Goal: Task Accomplishment & Management: Manage account settings

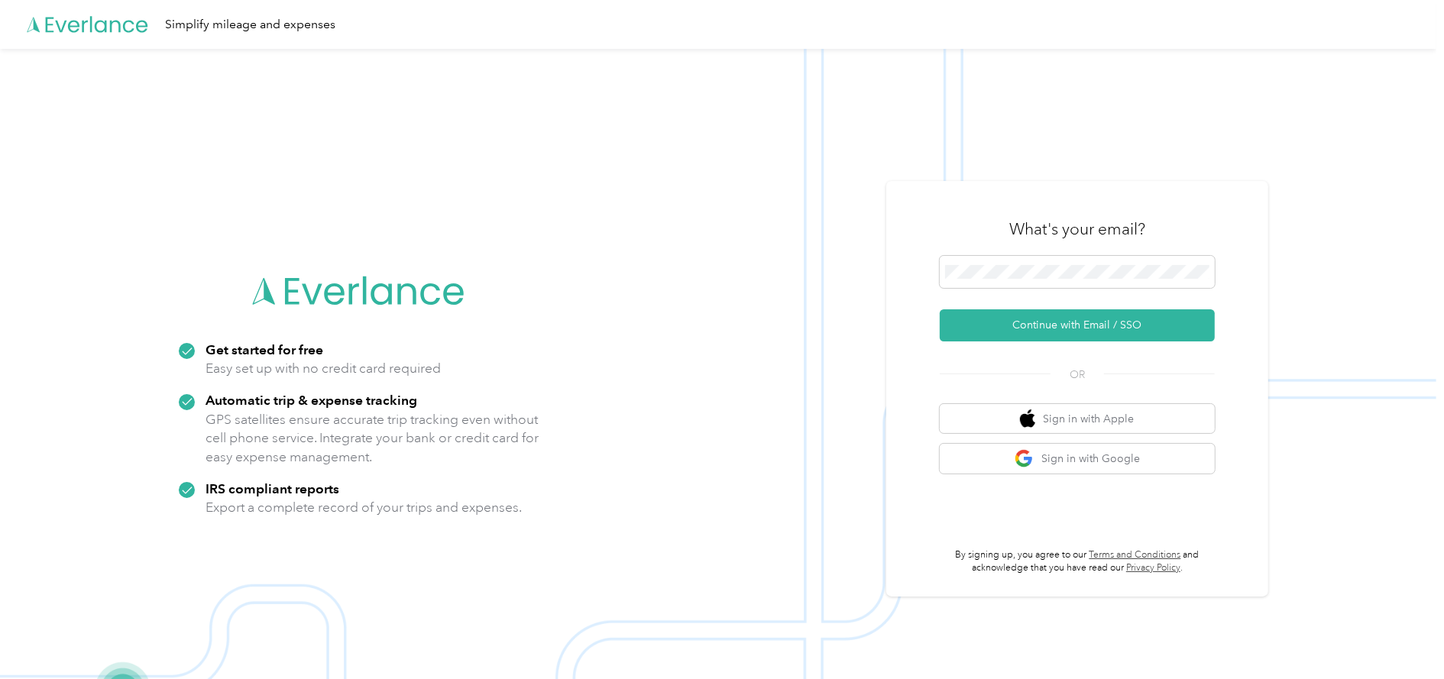
click at [1076, 256] on div at bounding box center [1077, 274] width 275 height 37
click at [1162, 328] on button "Continue with Email / SSO" at bounding box center [1077, 326] width 275 height 32
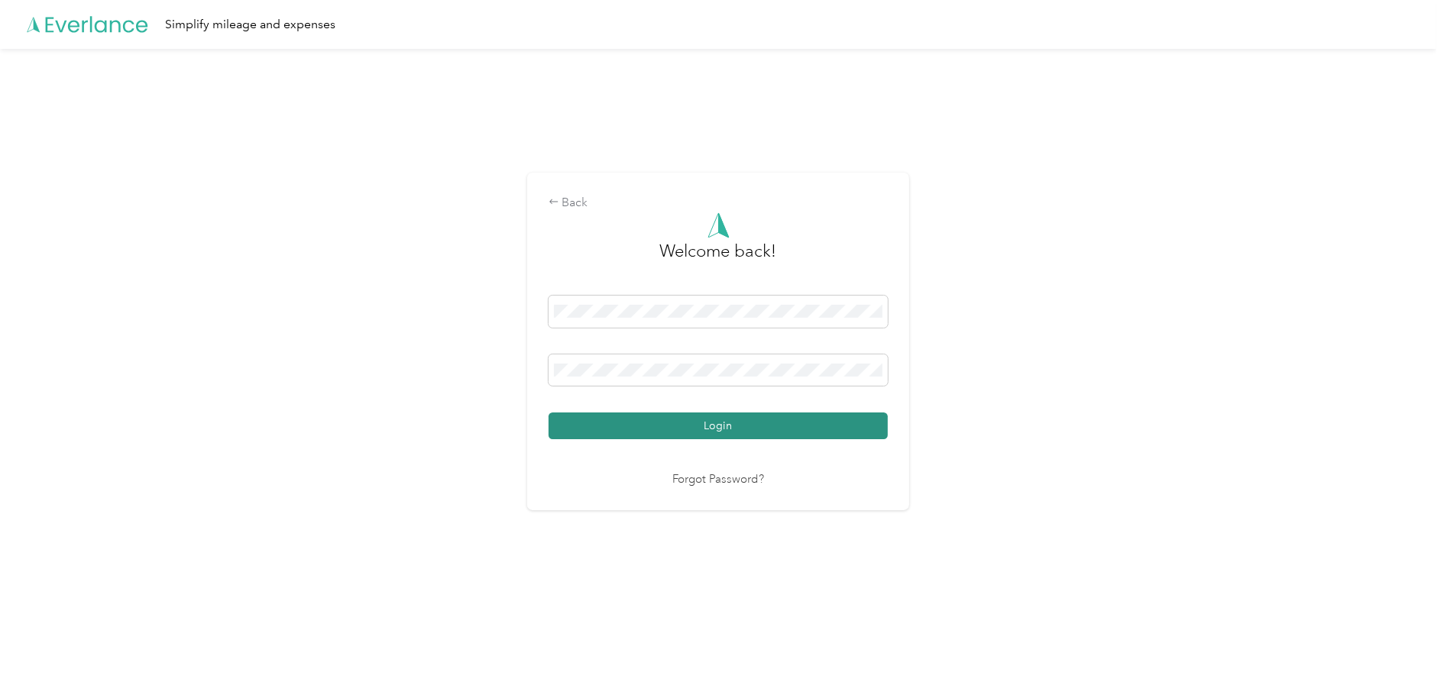
click at [817, 423] on button "Login" at bounding box center [718, 426] width 339 height 27
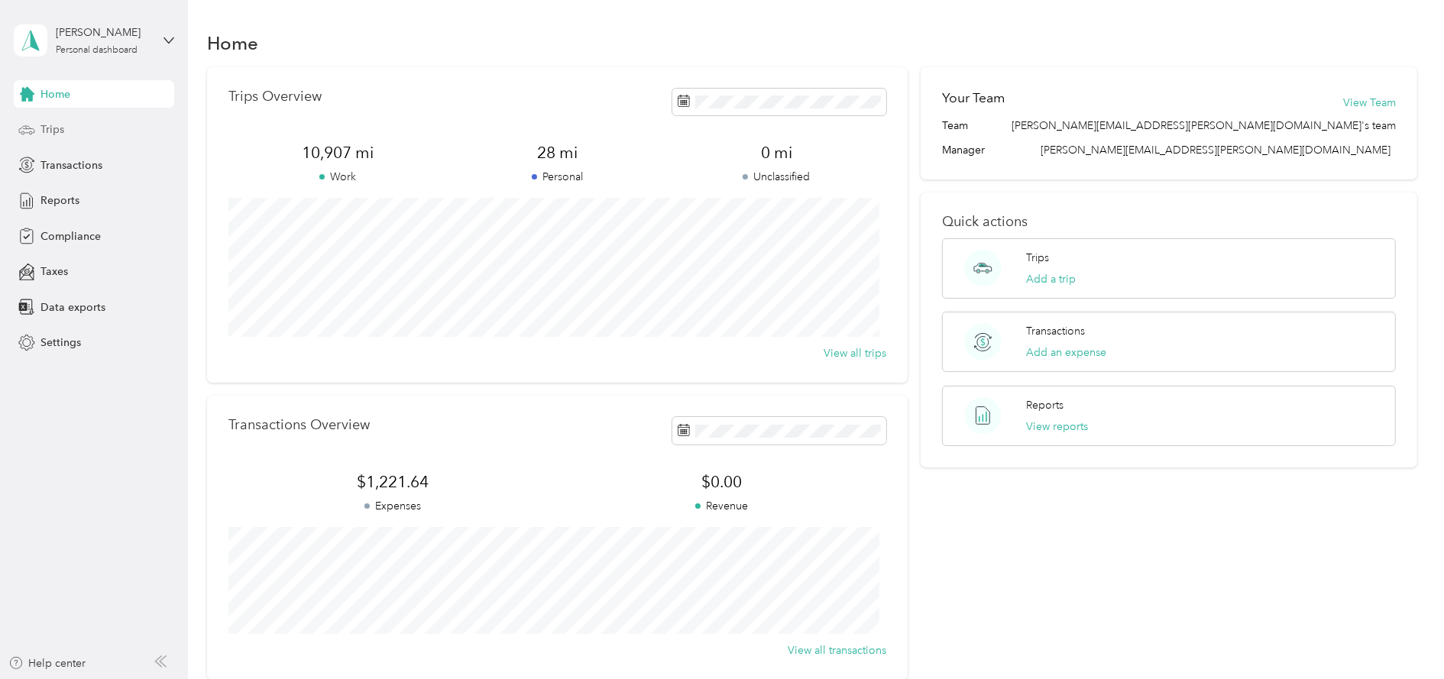
click at [48, 129] on span "Trips" at bounding box center [53, 130] width 24 height 16
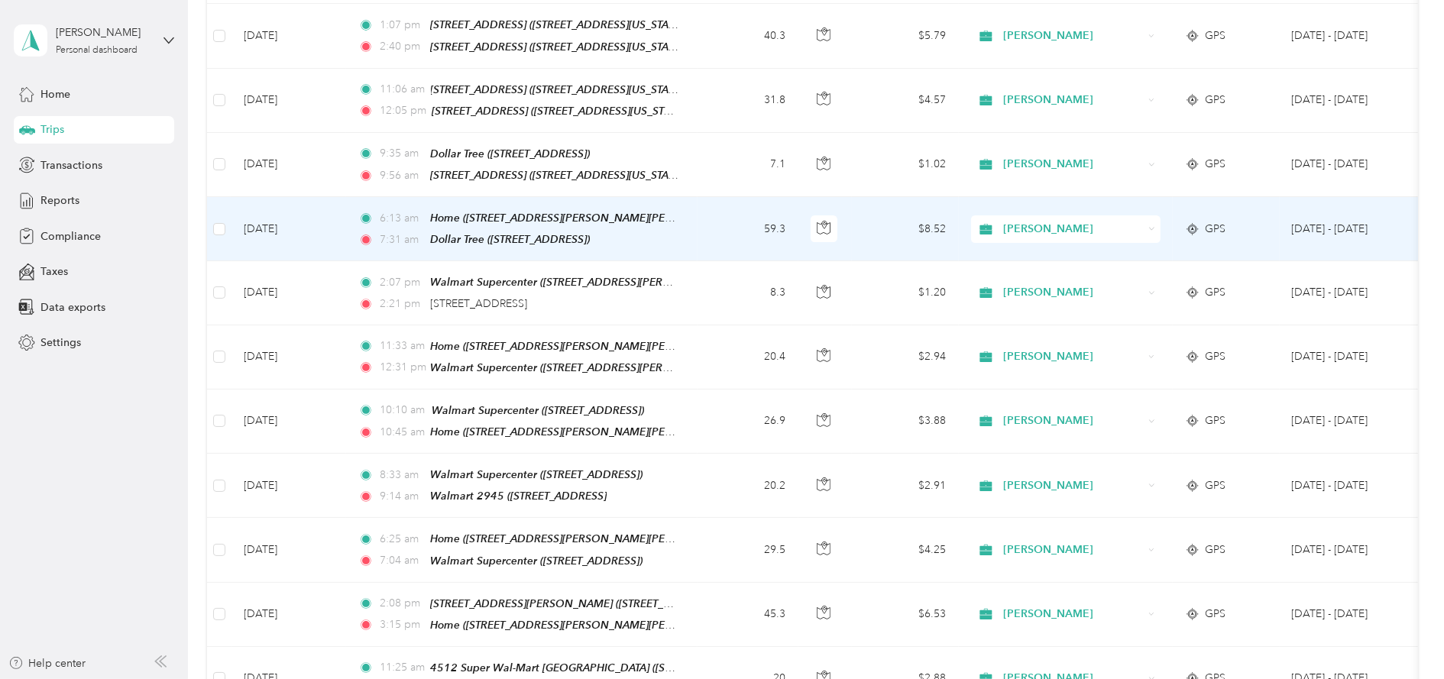
scroll to position [344, 0]
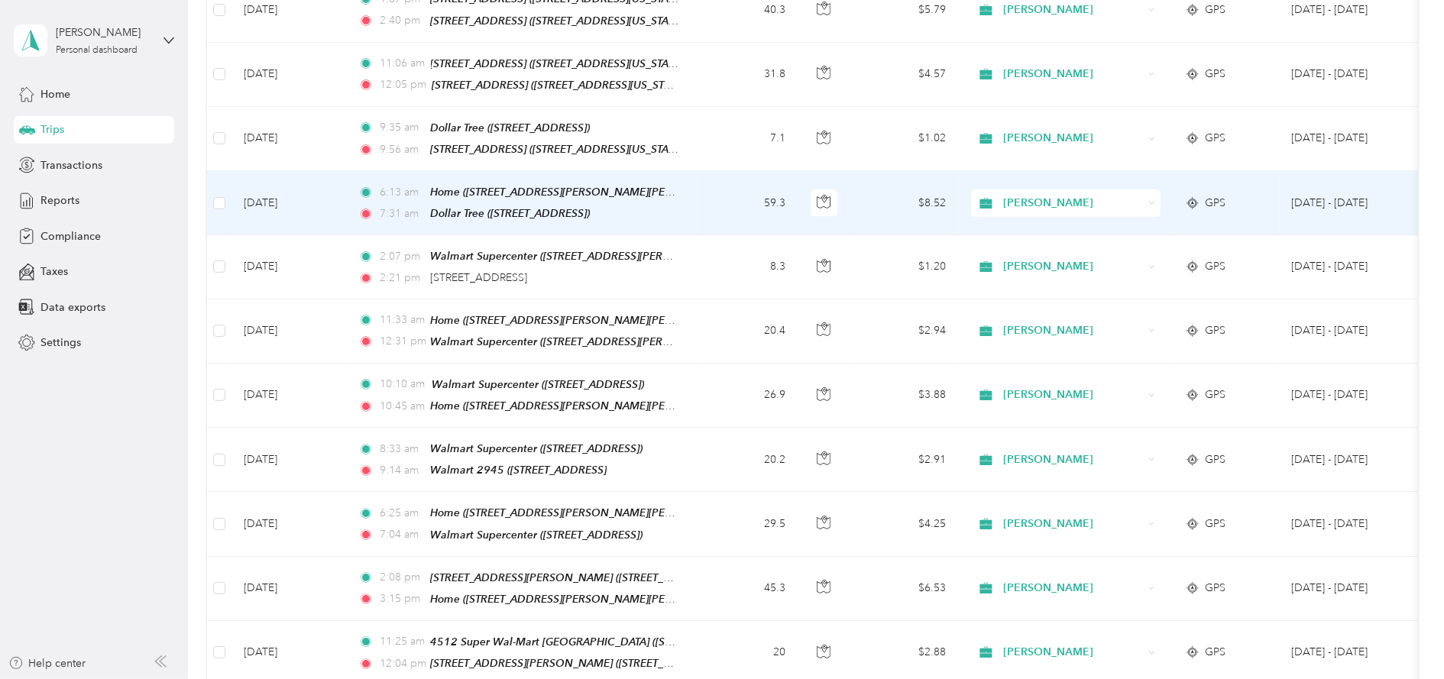
click at [718, 200] on td "59.3" at bounding box center [748, 203] width 101 height 64
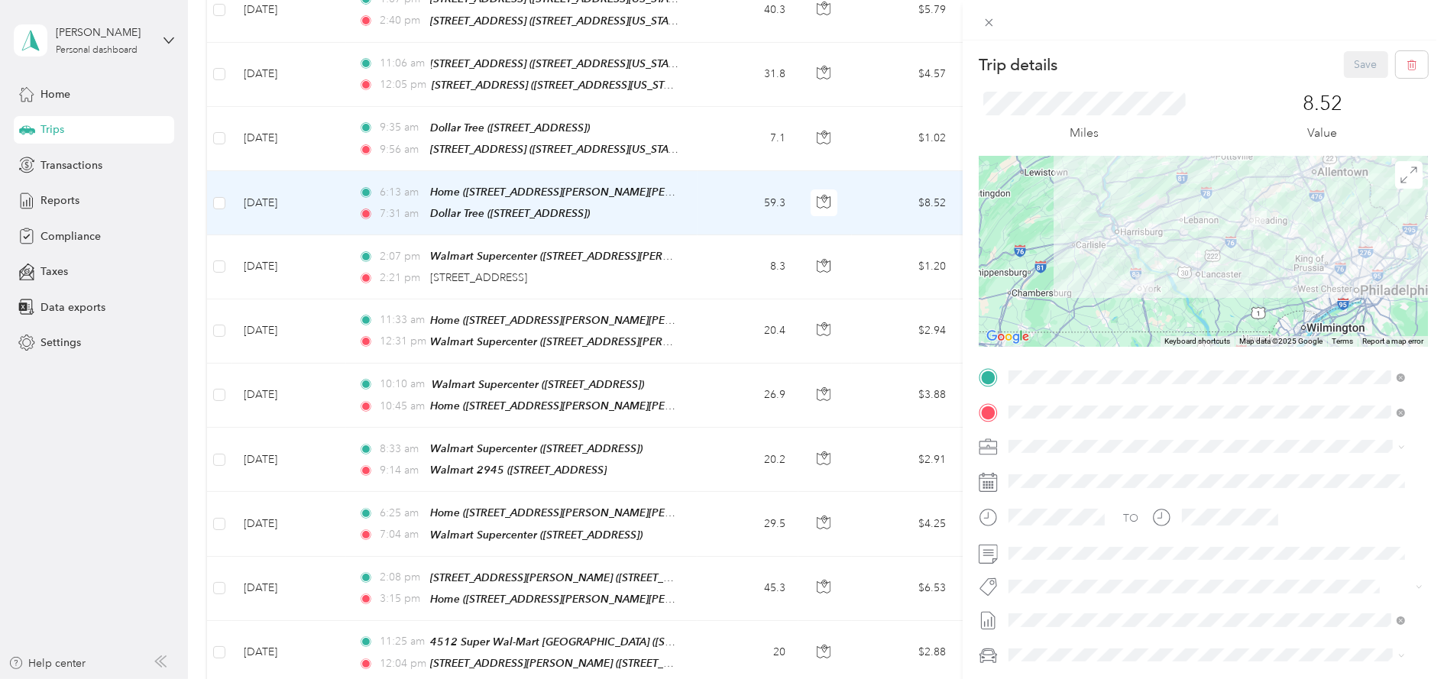
click at [1135, 490] on span "[STREET_ADDRESS]" at bounding box center [1086, 495] width 97 height 13
click at [1357, 65] on button "Save" at bounding box center [1366, 64] width 44 height 27
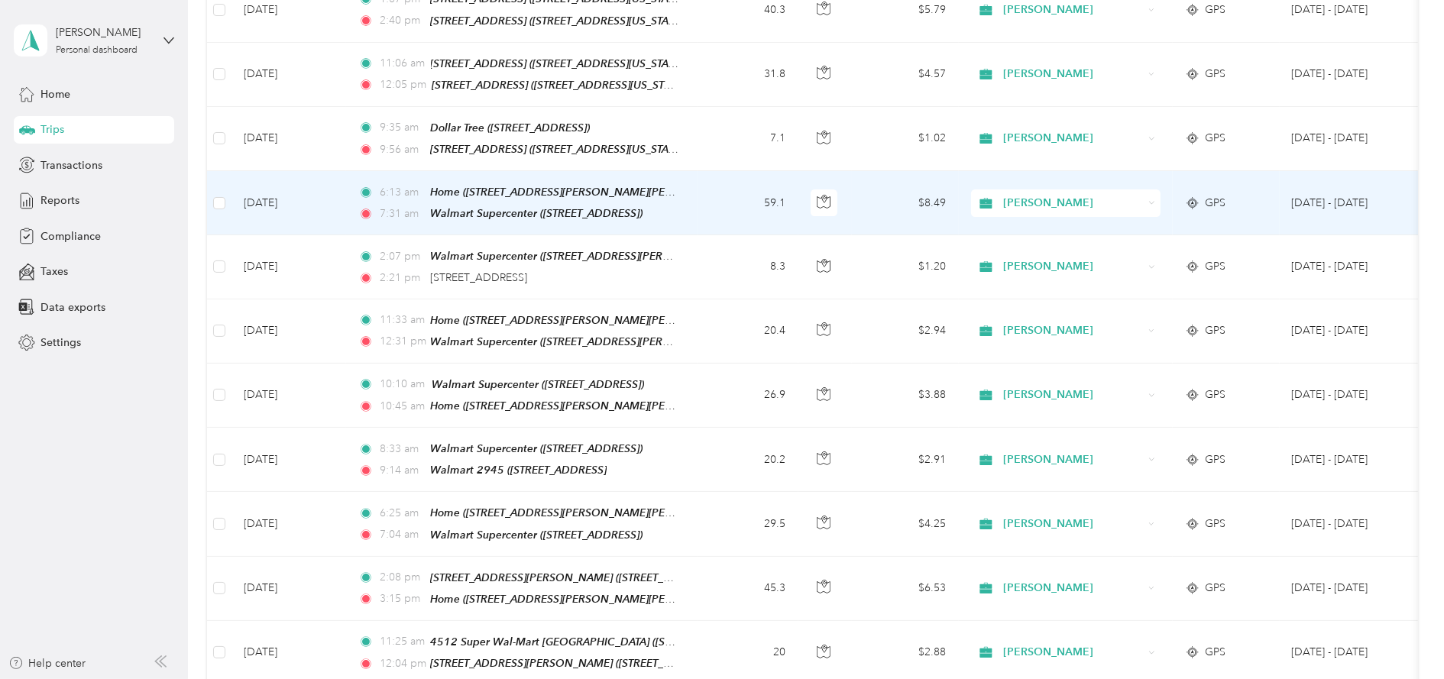
scroll to position [114, 0]
click at [698, 171] on td "7.1" at bounding box center [748, 139] width 101 height 64
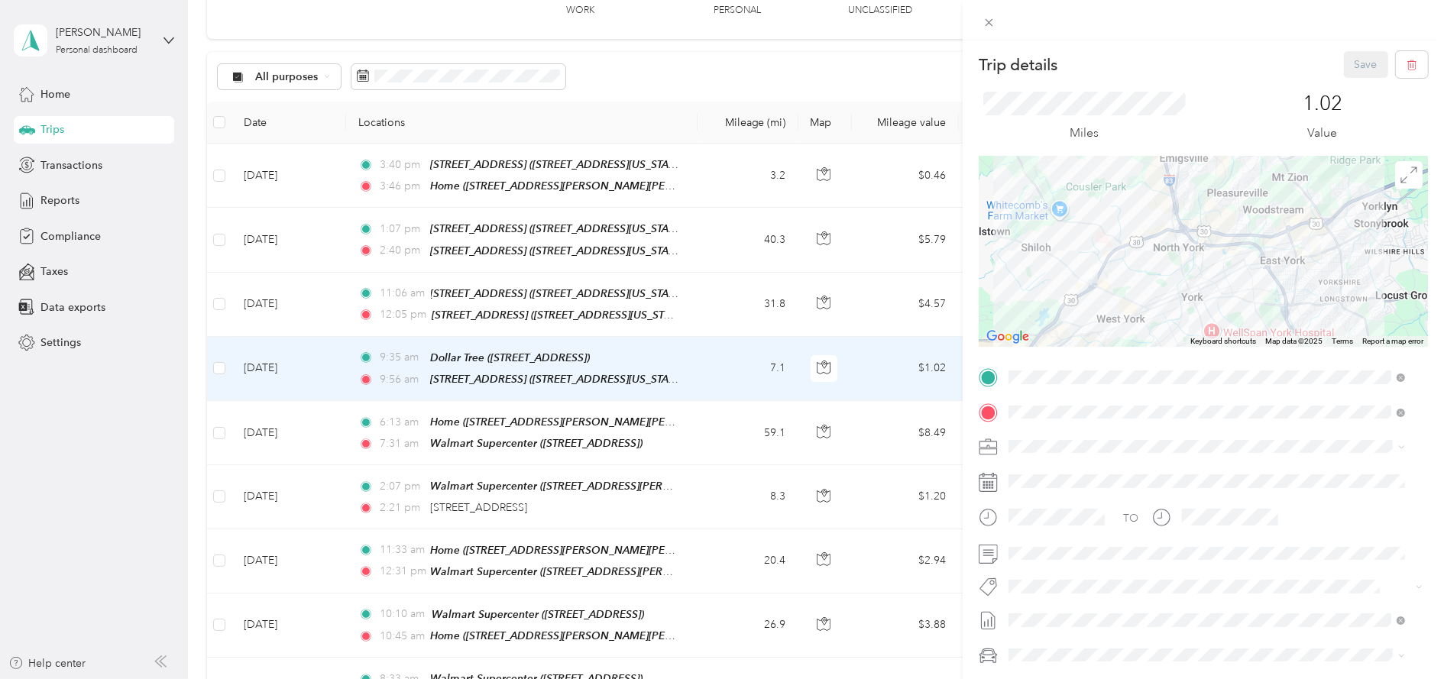
click at [1196, 464] on div "TEAM Walmart Supercenter [STREET_ADDRESS]" at bounding box center [1117, 449] width 158 height 37
click at [1135, 494] on span "[STREET_ADDRESS]" at bounding box center [1086, 495] width 97 height 13
click at [1344, 75] on button "Save" at bounding box center [1366, 64] width 44 height 27
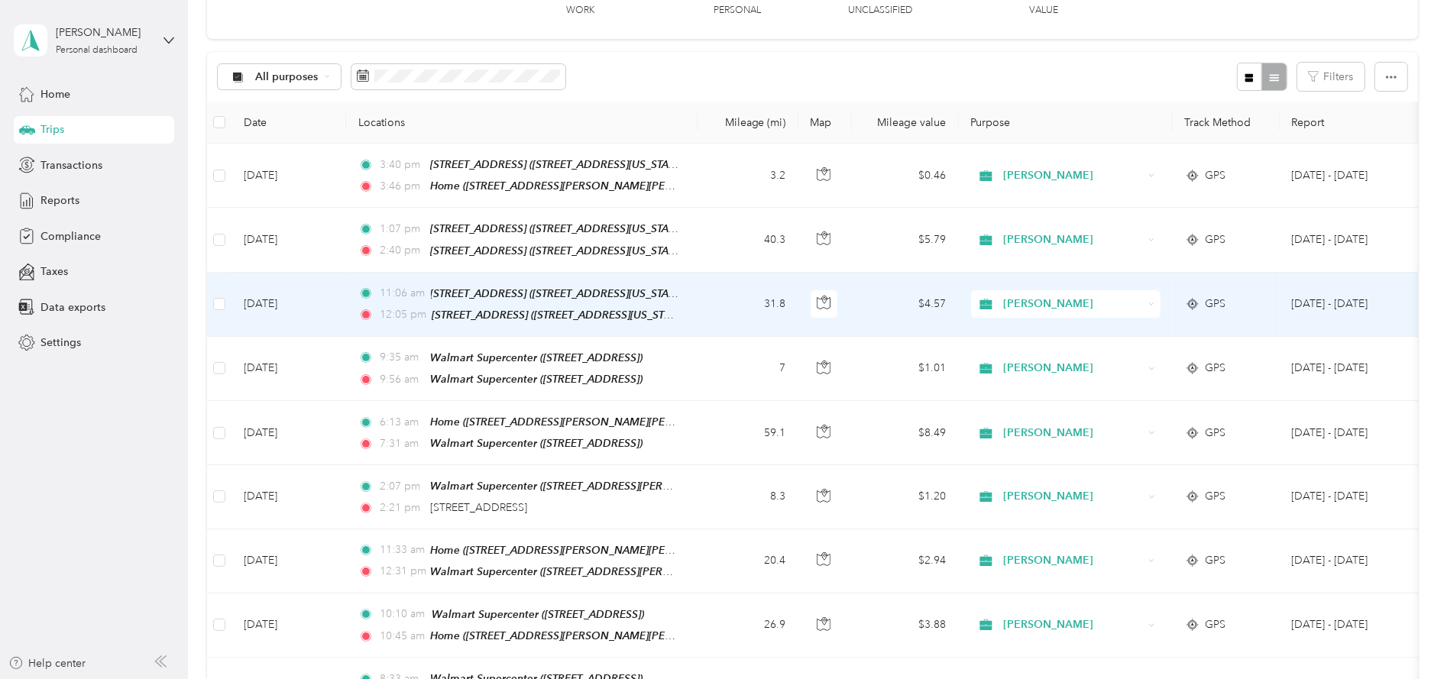
click at [734, 313] on td "31.8" at bounding box center [748, 305] width 101 height 64
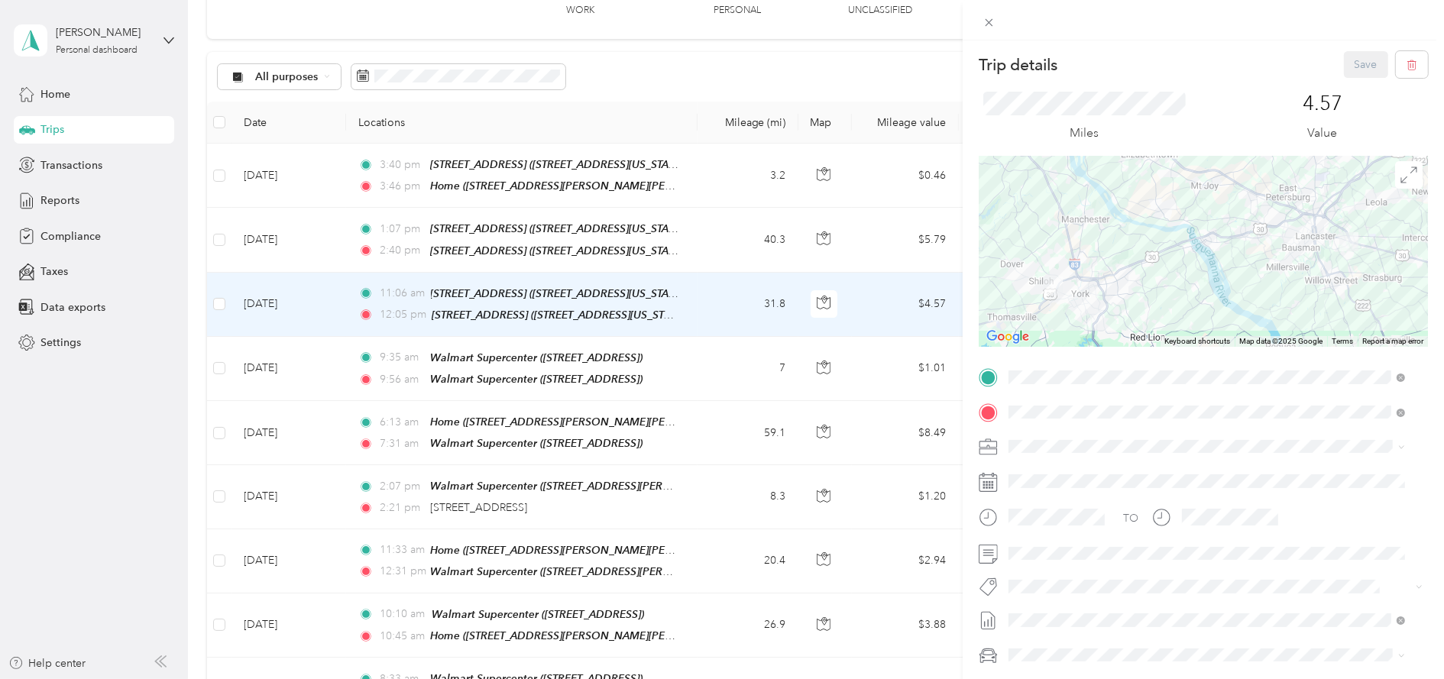
click at [1196, 450] on div "TEAM Walmart Supercenter [STREET_ADDRESS]" at bounding box center [1117, 448] width 158 height 37
click at [1196, 500] on div "TEAM Walmart Supercenter [STREET_ADDRESS]" at bounding box center [1117, 484] width 158 height 37
click at [1347, 69] on button "Save" at bounding box center [1366, 64] width 44 height 27
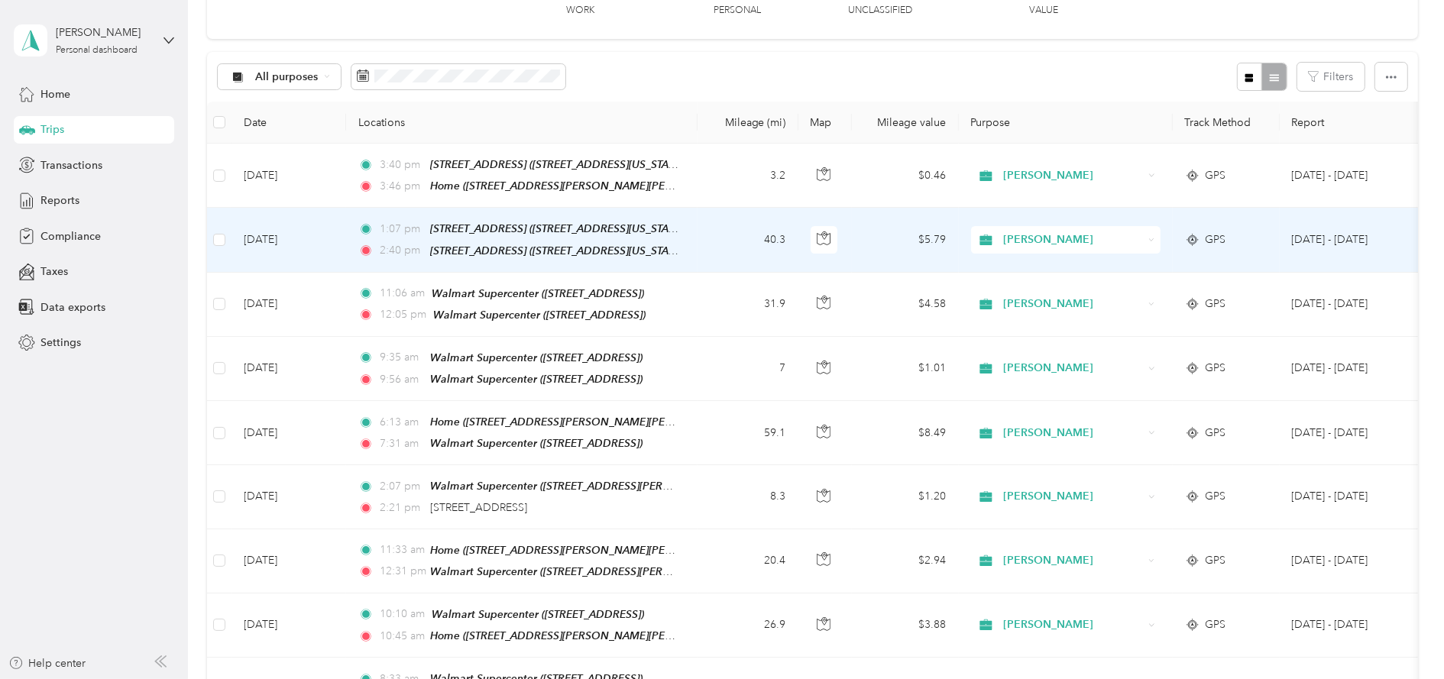
click at [873, 246] on td "$5.79" at bounding box center [905, 240] width 107 height 64
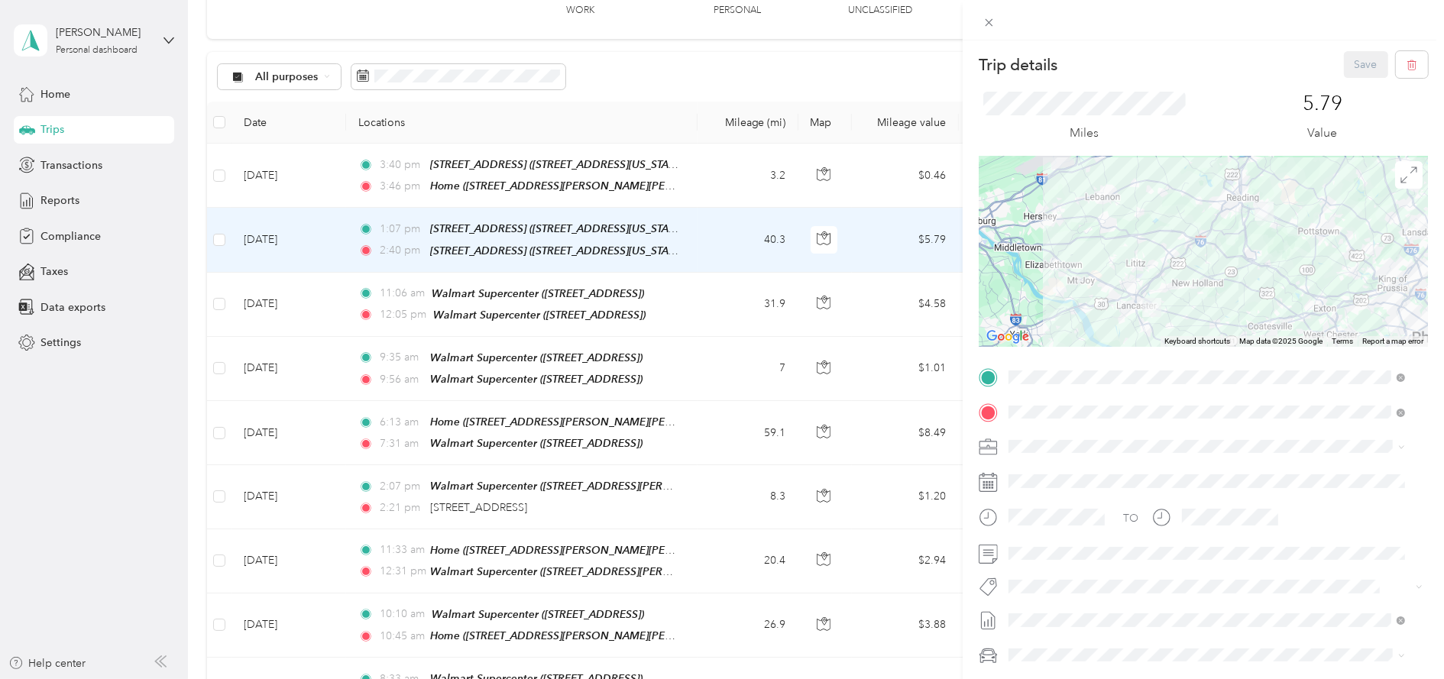
click at [1135, 457] on span "[STREET_ADDRESS]" at bounding box center [1086, 460] width 97 height 13
click at [1192, 487] on div "TEAM Walmart Supercenter [STREET_ADDRESS]" at bounding box center [1117, 482] width 158 height 37
click at [1344, 69] on button "Save" at bounding box center [1366, 64] width 44 height 27
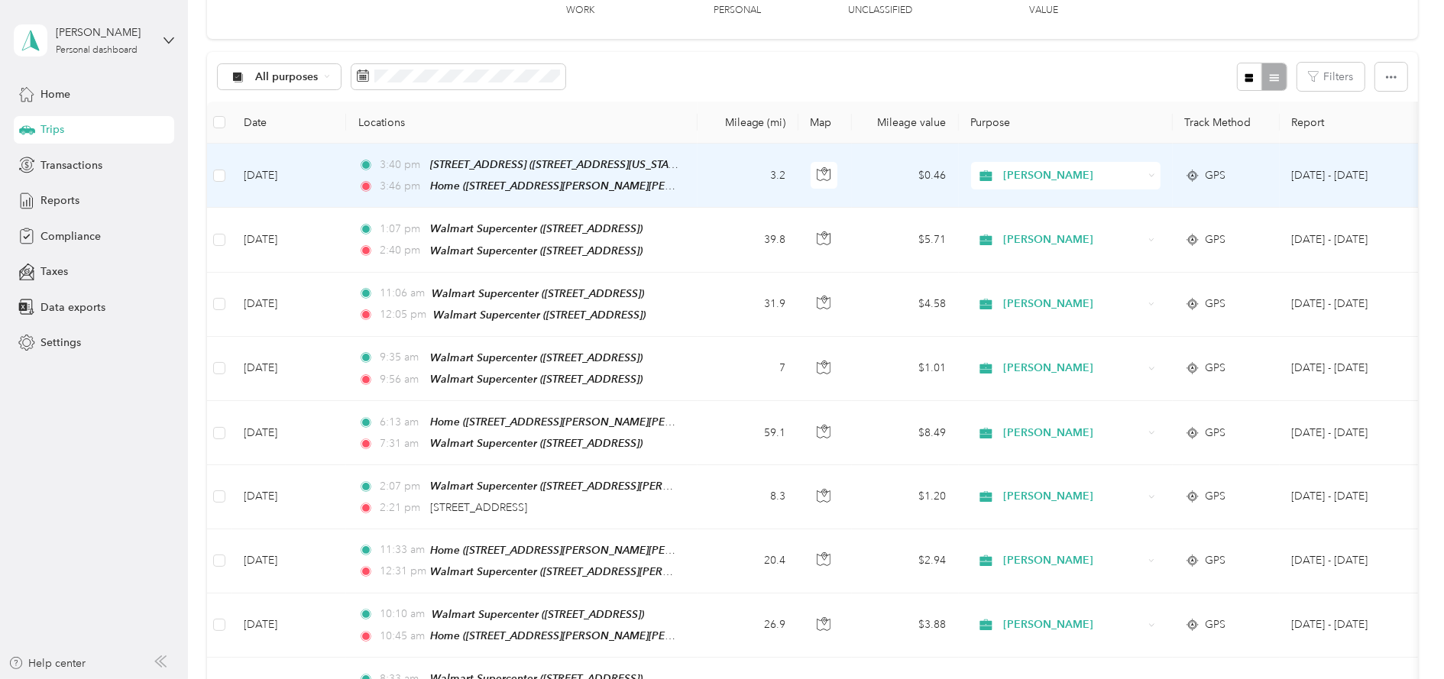
click at [864, 159] on td "$0.46" at bounding box center [905, 176] width 107 height 64
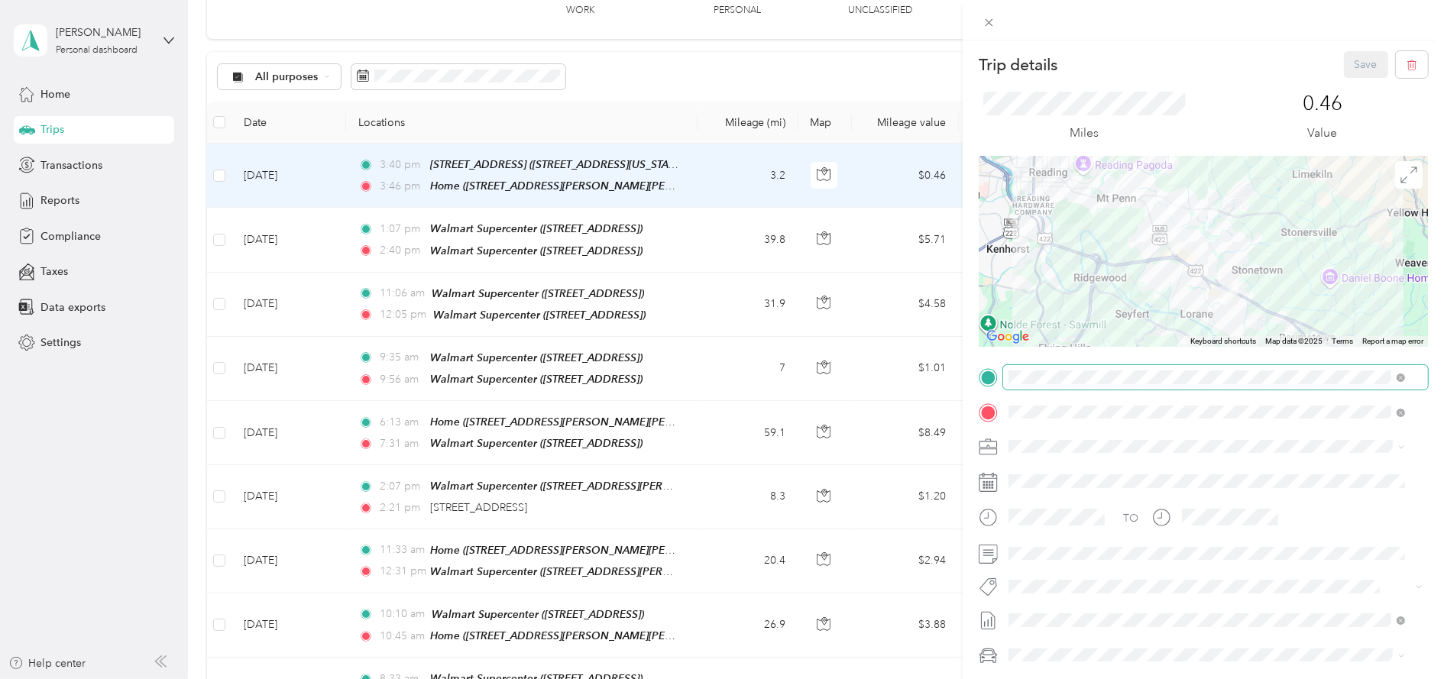
click at [1195, 368] on span at bounding box center [1215, 377] width 425 height 24
click at [1191, 436] on strong "Walmart Supercenter" at bounding box center [1143, 441] width 105 height 14
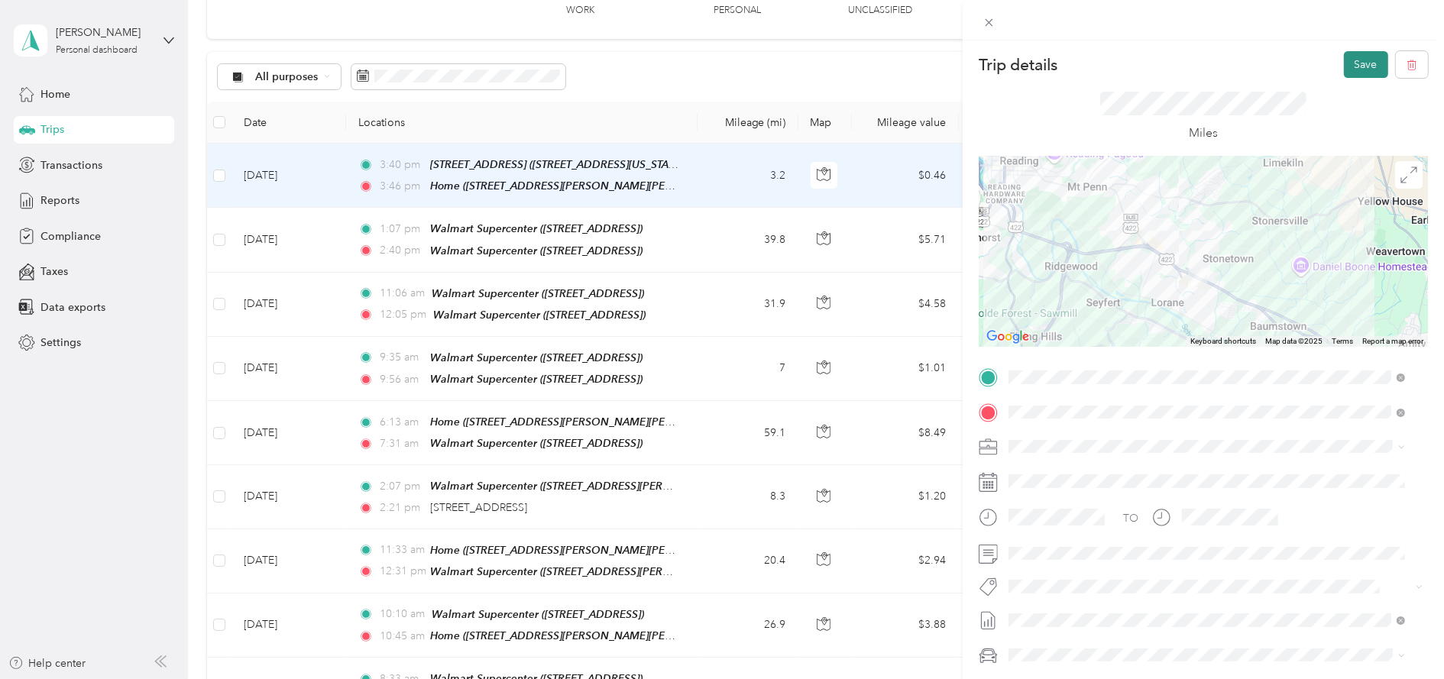
click at [1344, 57] on button "Save" at bounding box center [1366, 64] width 44 height 27
